Goal: Task Accomplishment & Management: Use online tool/utility

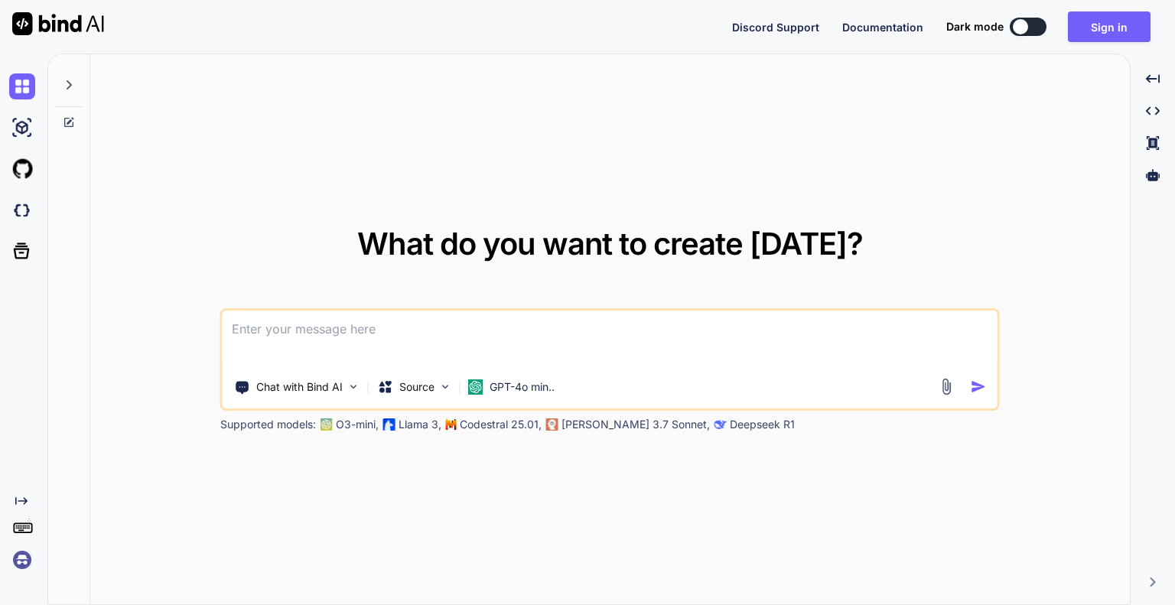
click at [59, 76] on div at bounding box center [68, 80] width 29 height 53
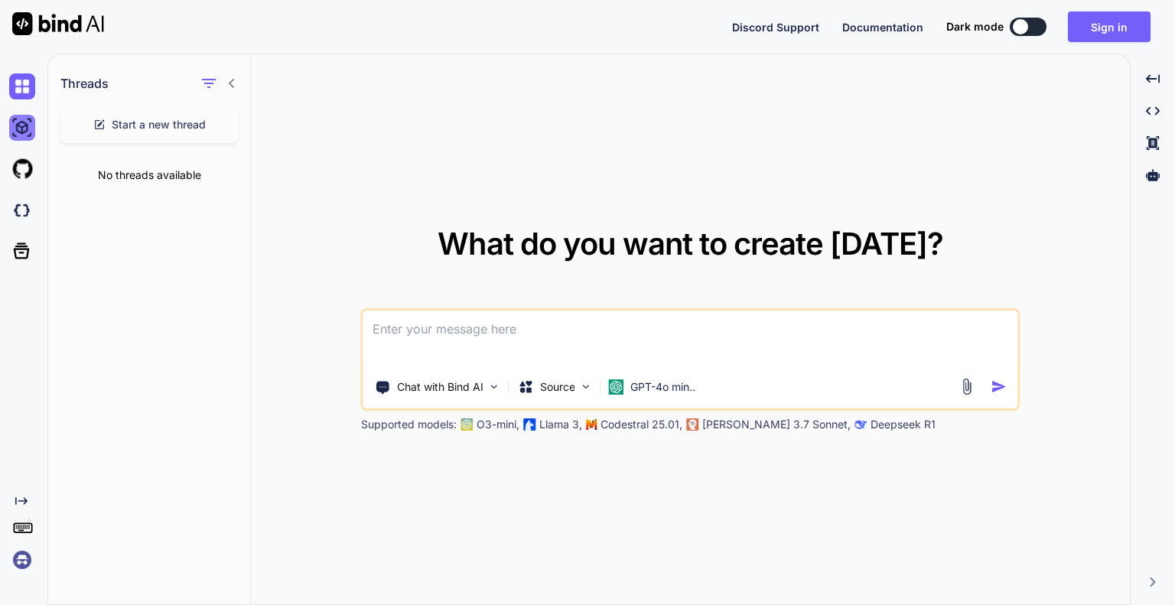
click at [9, 134] on img at bounding box center [22, 128] width 26 height 26
type textarea "x"
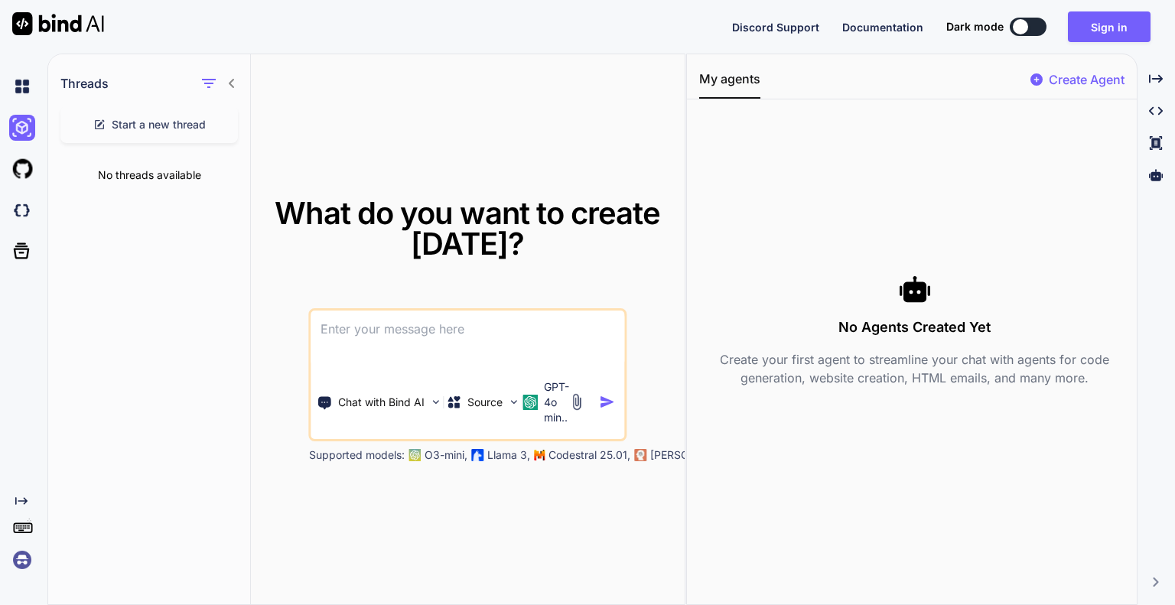
click at [5, 171] on div at bounding box center [20, 168] width 41 height 41
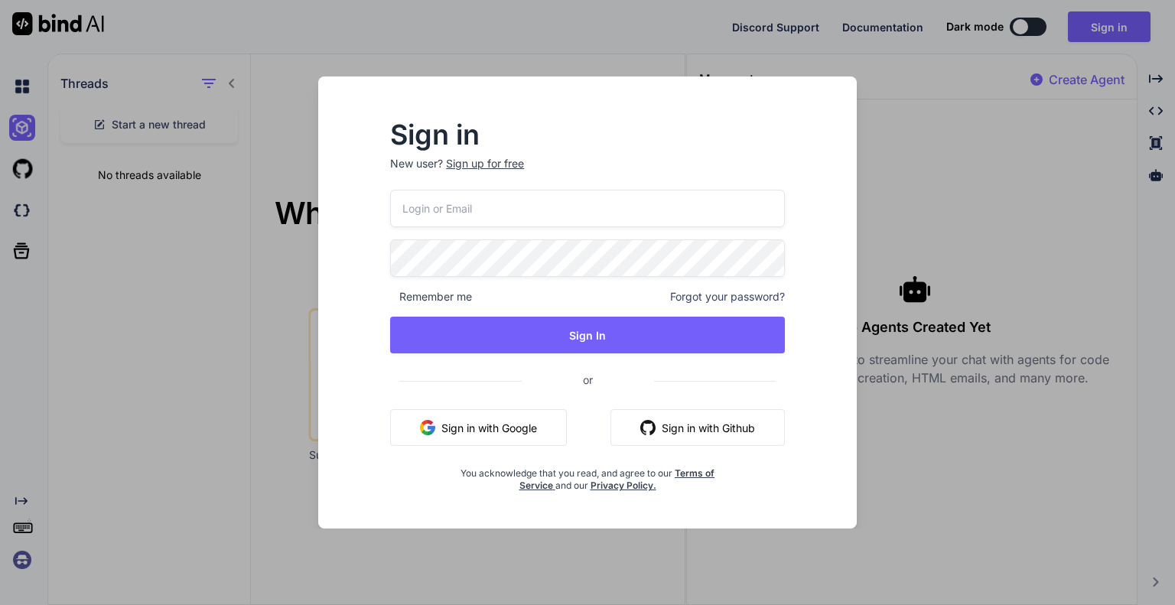
click at [305, 362] on div "Sign in New user? Sign up for free Remember me Forgot your password? Sign In or…" at bounding box center [587, 302] width 587 height 452
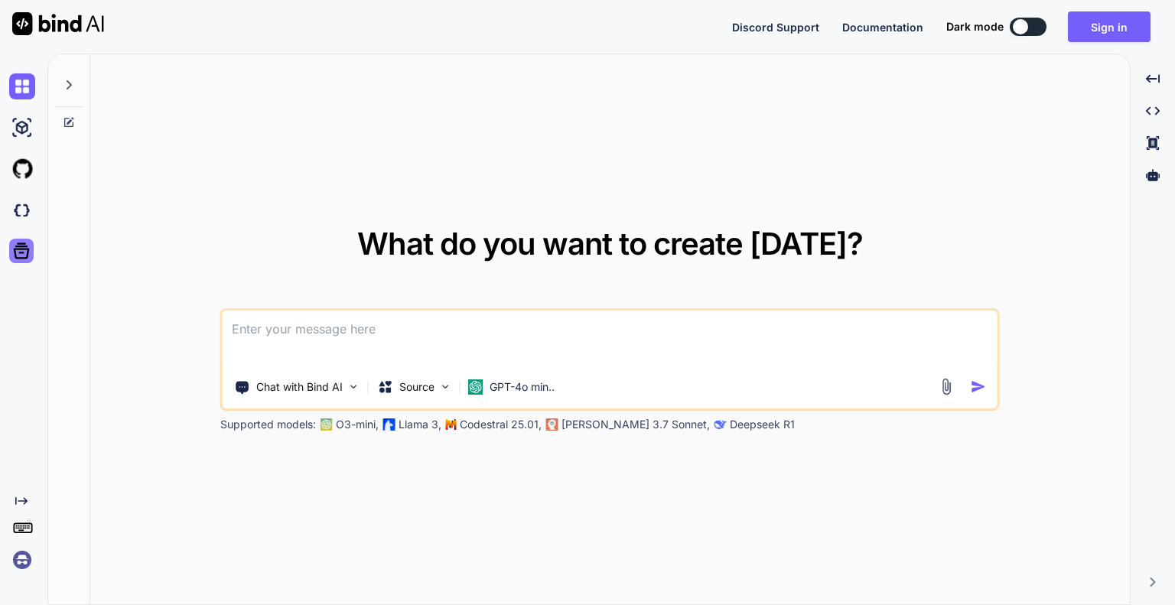
click at [13, 260] on icon at bounding box center [21, 250] width 21 height 21
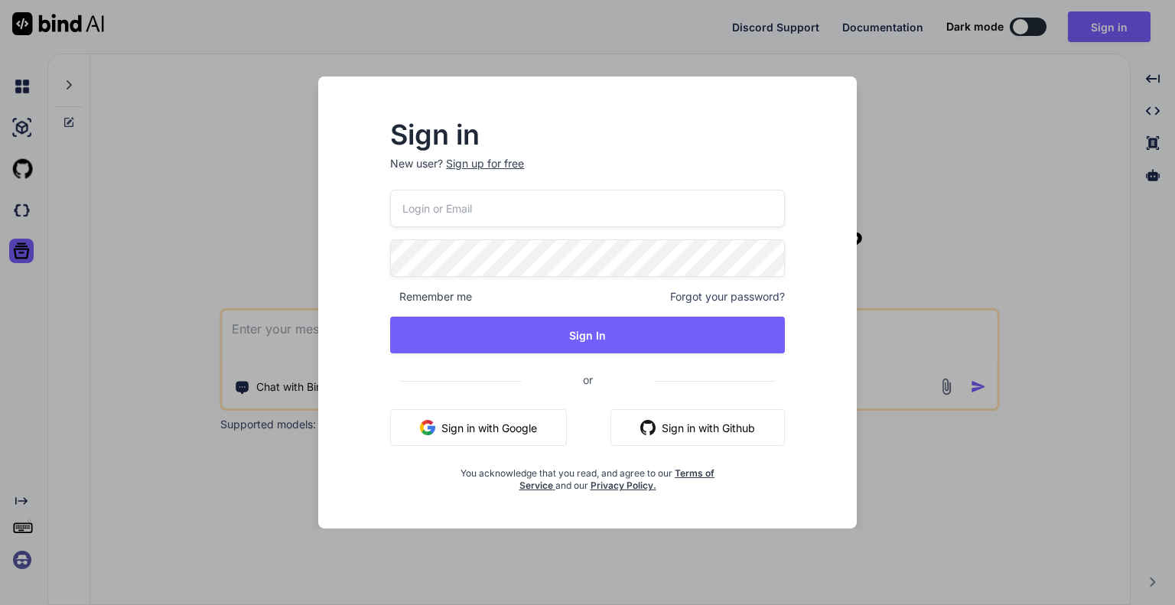
click at [188, 171] on div "Sign in New user? Sign up for free Remember me Forgot your password? Sign In or…" at bounding box center [587, 302] width 1175 height 605
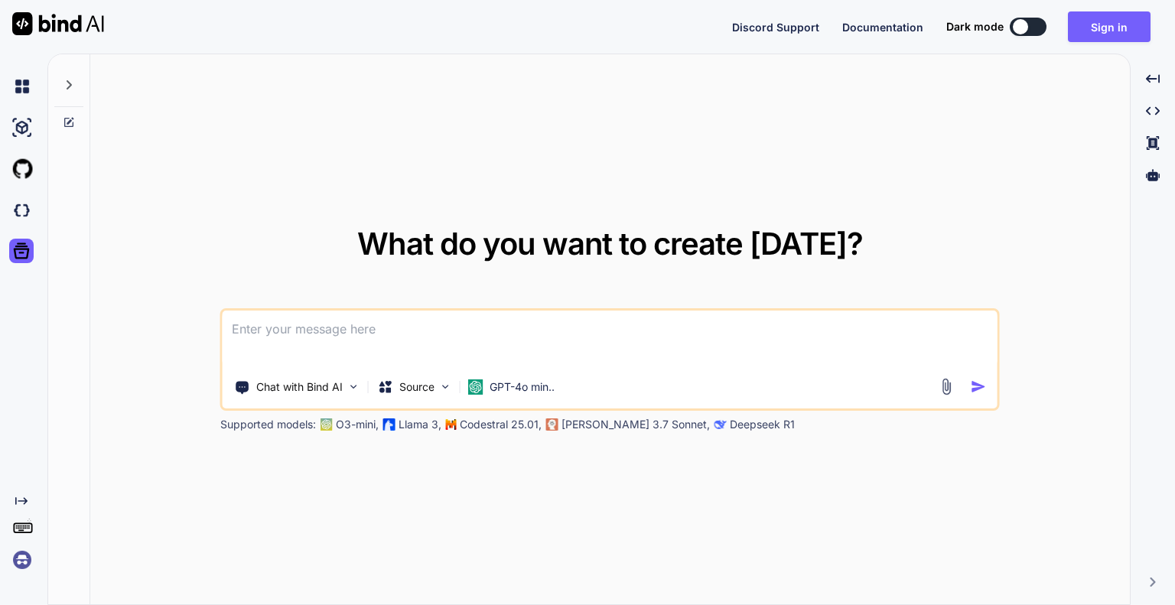
click at [18, 498] on icon "Created with Pixso." at bounding box center [21, 501] width 12 height 12
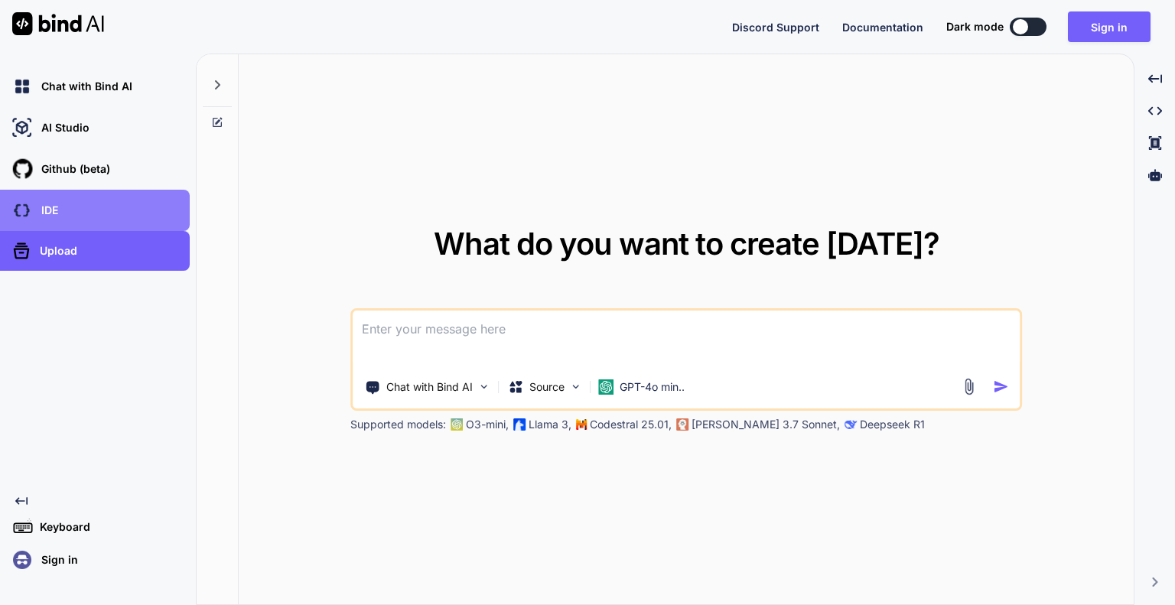
click at [89, 223] on div "IDE" at bounding box center [99, 210] width 180 height 26
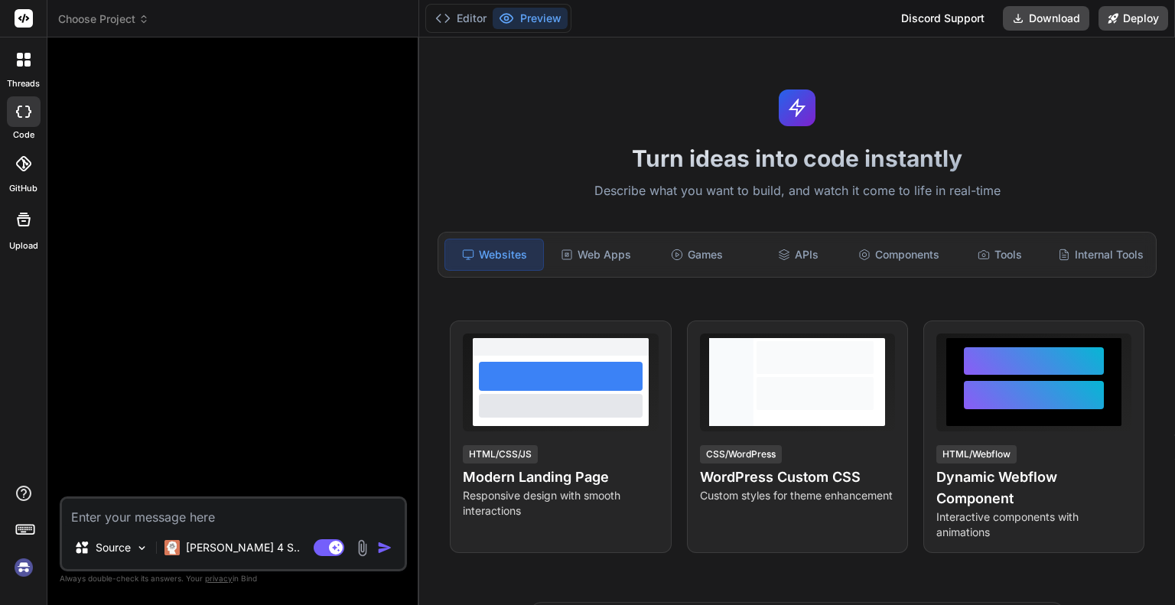
type textarea "x"
